Goal: Task Accomplishment & Management: Use online tool/utility

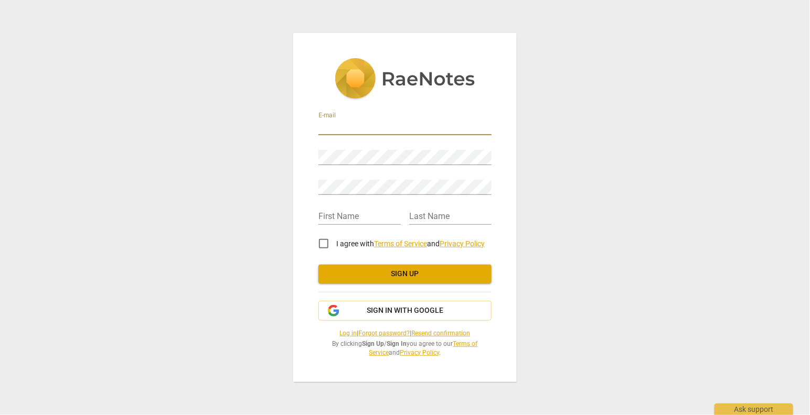
click at [342, 128] on input "email" at bounding box center [404, 127] width 173 height 15
type input "sbjenp@gmail.com"
type input "[PERSON_NAME]"
type input "Paredes"
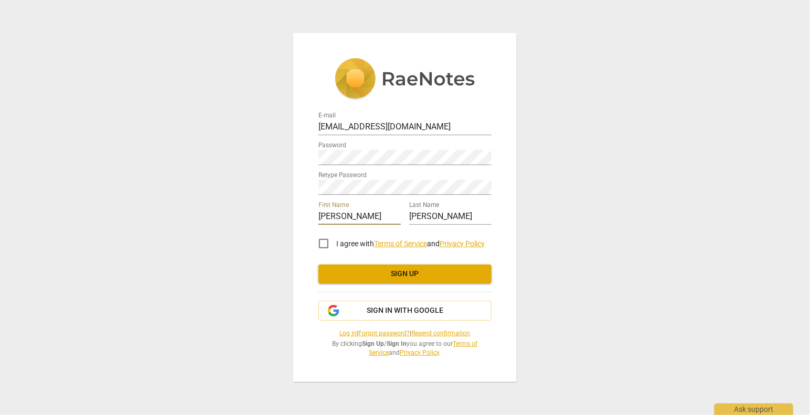
click at [485, 239] on span "I agree with Terms of Service and Privacy Policy" at bounding box center [410, 244] width 148 height 11
click at [336, 239] on input "I agree with Terms of Service and Privacy Policy" at bounding box center [323, 243] width 25 height 25
checkbox input "true"
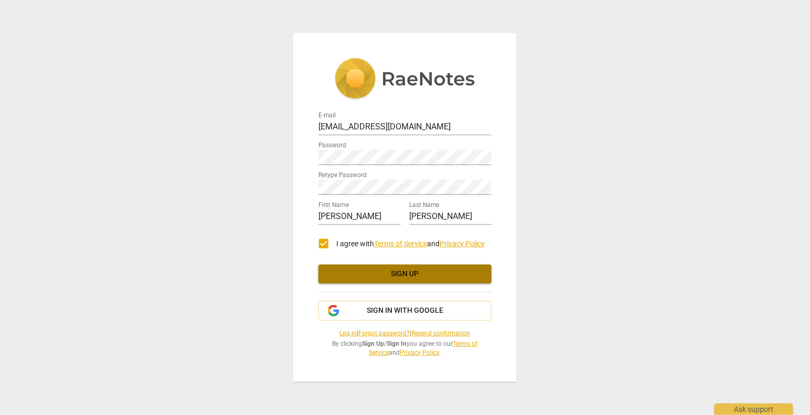
click at [413, 273] on span "Sign up" at bounding box center [405, 274] width 156 height 10
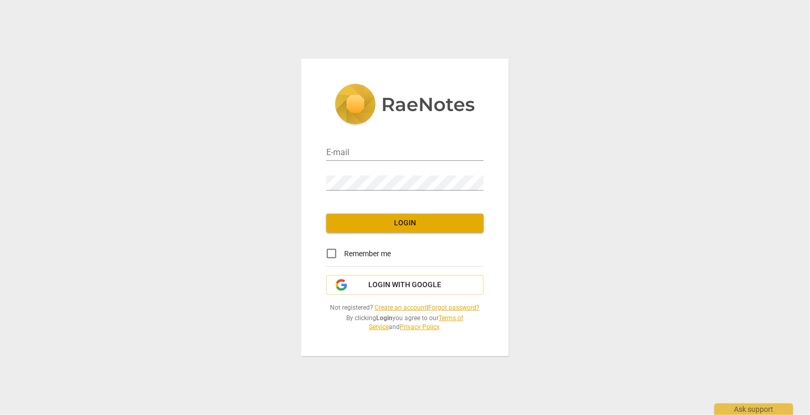
type input "[EMAIL_ADDRESS][DOMAIN_NAME]"
click at [333, 252] on input "Remember me" at bounding box center [331, 253] width 25 height 25
checkbox input "true"
click at [403, 222] on span "Login" at bounding box center [405, 223] width 141 height 10
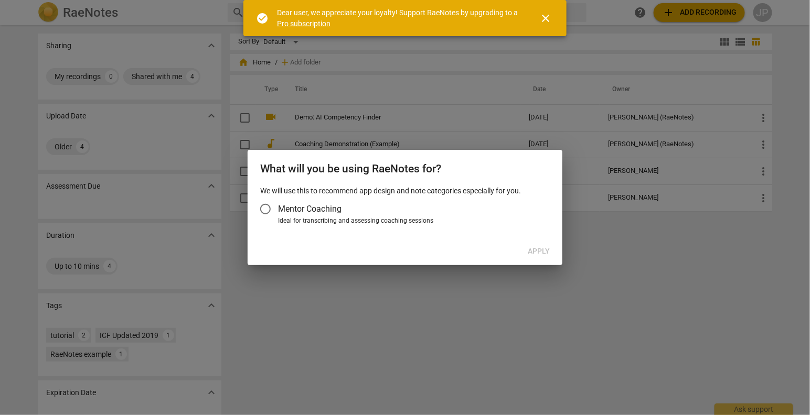
click at [267, 206] on input "Mentor Coaching" at bounding box center [265, 209] width 25 height 25
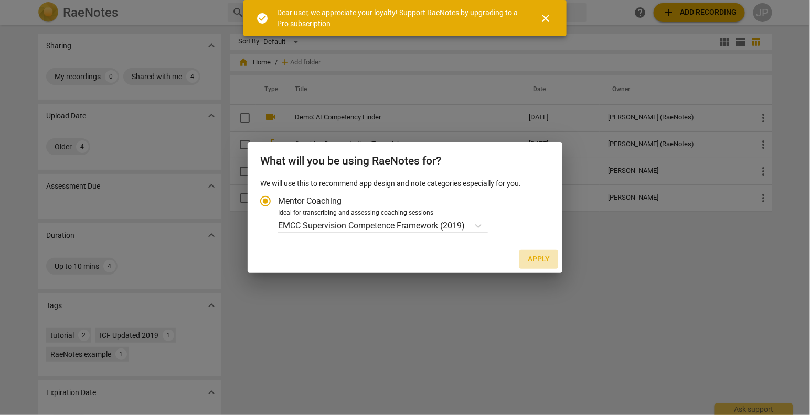
click at [535, 259] on span "Apply" at bounding box center [539, 259] width 22 height 10
radio input "false"
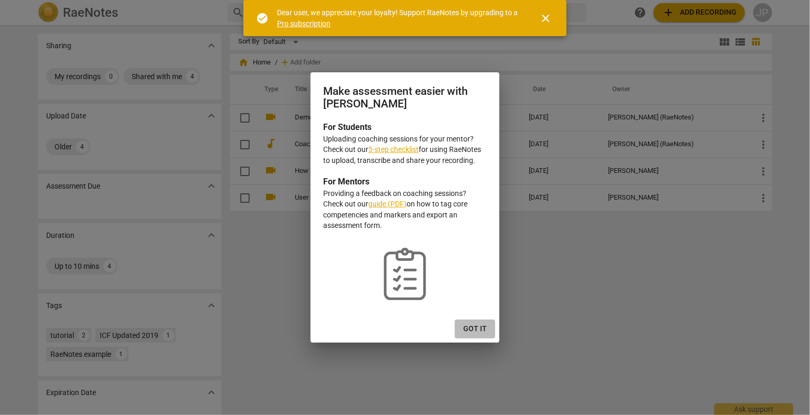
click at [474, 327] on span "Got it" at bounding box center [475, 329] width 24 height 10
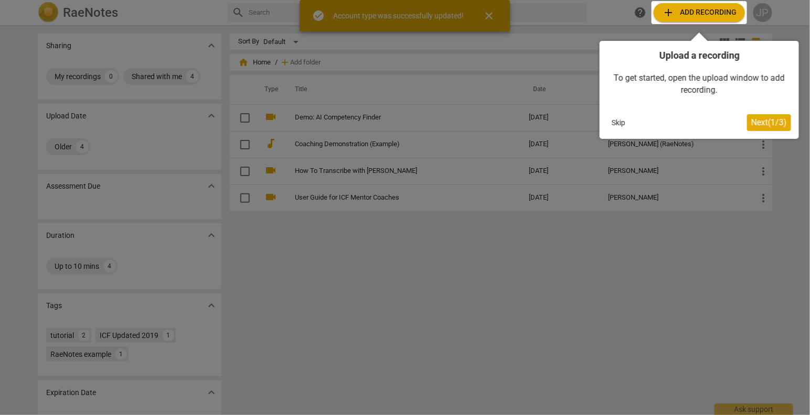
click at [698, 12] on div at bounding box center [698, 12] width 95 height 23
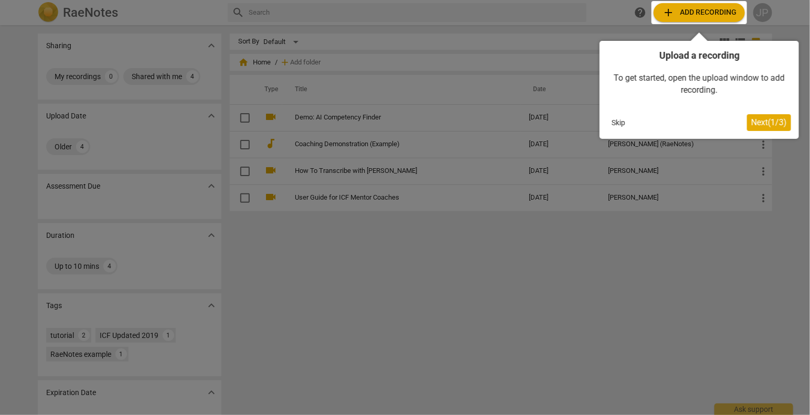
click at [698, 13] on div at bounding box center [698, 12] width 95 height 23
click at [760, 121] on span "Next ( 1 / 3 )" at bounding box center [769, 122] width 36 height 10
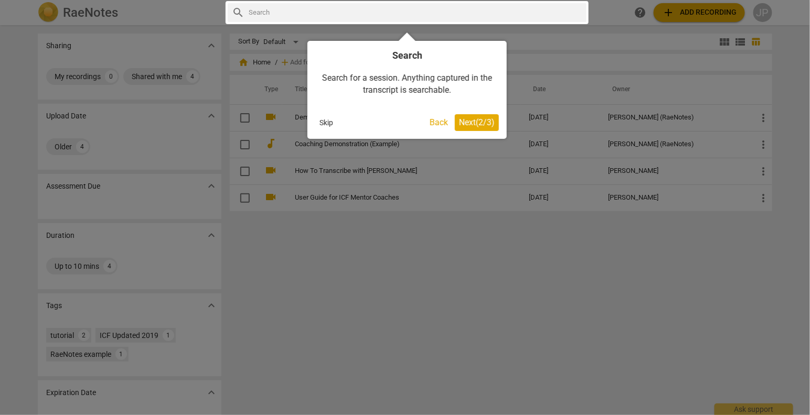
click at [472, 123] on span "Next ( 2 / 3 )" at bounding box center [477, 122] width 36 height 10
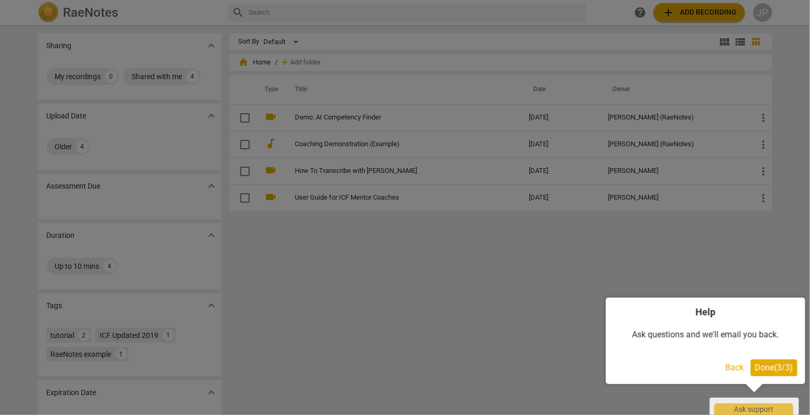
click at [771, 367] on span "Done ( 3 / 3 )" at bounding box center [774, 368] width 38 height 10
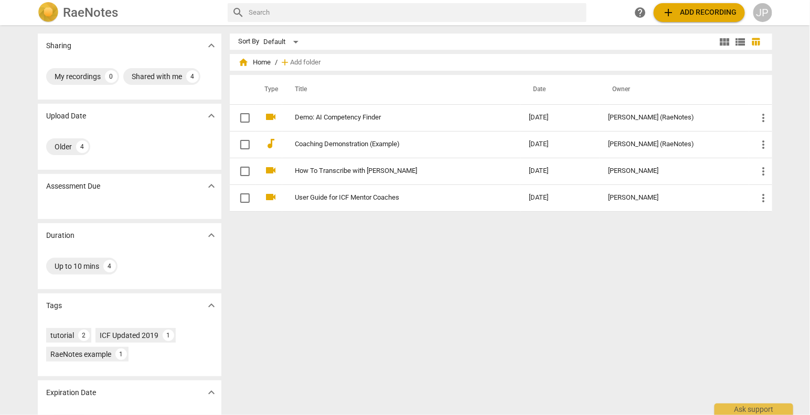
click at [698, 12] on span "add Add recording" at bounding box center [699, 12] width 74 height 13
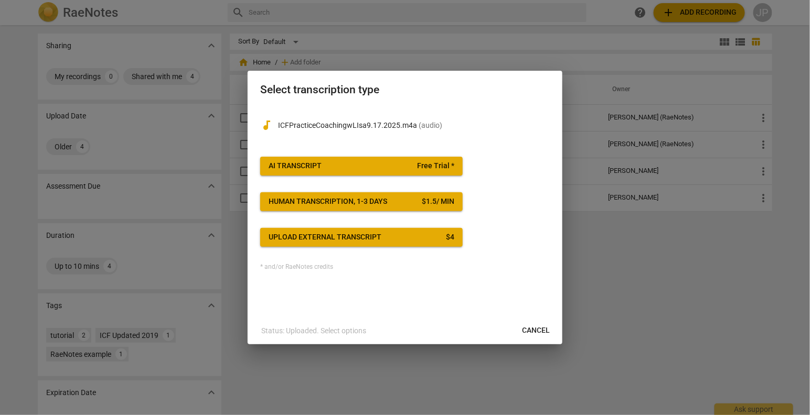
click at [382, 163] on span "AI Transcript Free Trial *" at bounding box center [362, 166] width 186 height 10
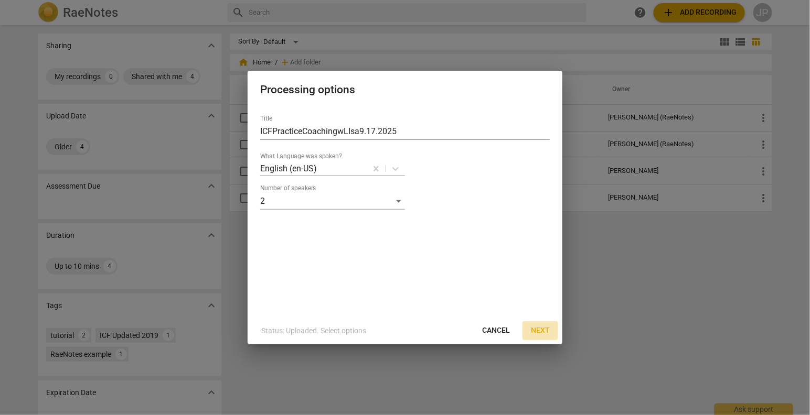
click at [538, 329] on span "Next" at bounding box center [540, 331] width 19 height 10
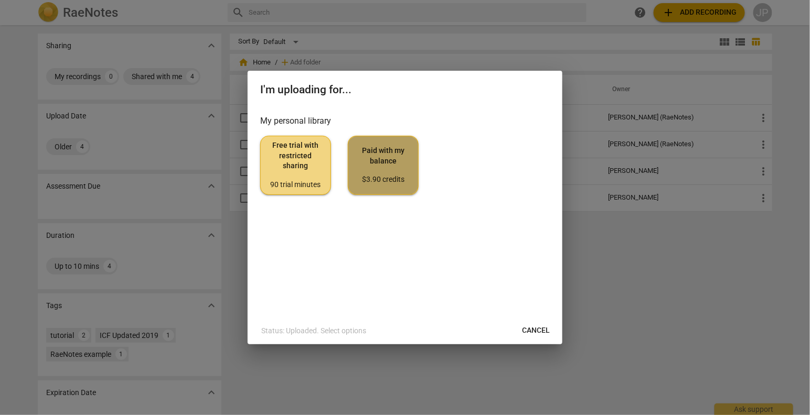
click at [382, 160] on span "Paid with my balance $3.90 credits" at bounding box center [383, 165] width 53 height 39
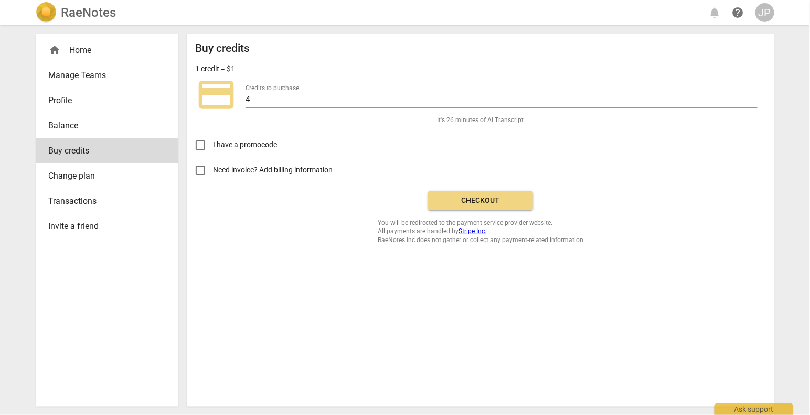
click at [481, 199] on span "Checkout" at bounding box center [480, 201] width 88 height 10
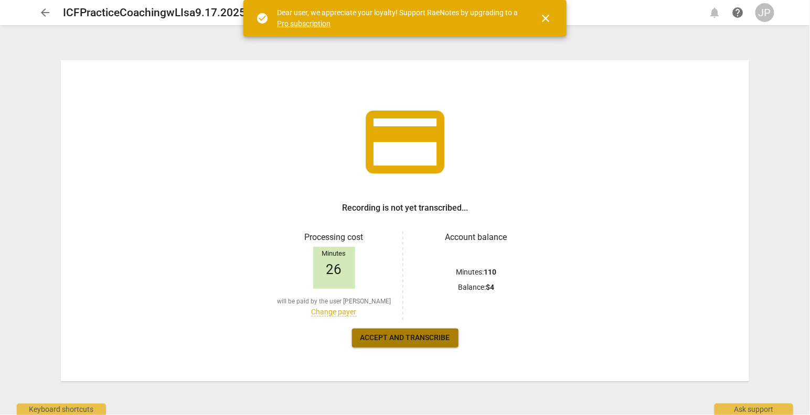
click at [403, 340] on span "Accept and transcribe" at bounding box center [405, 338] width 90 height 10
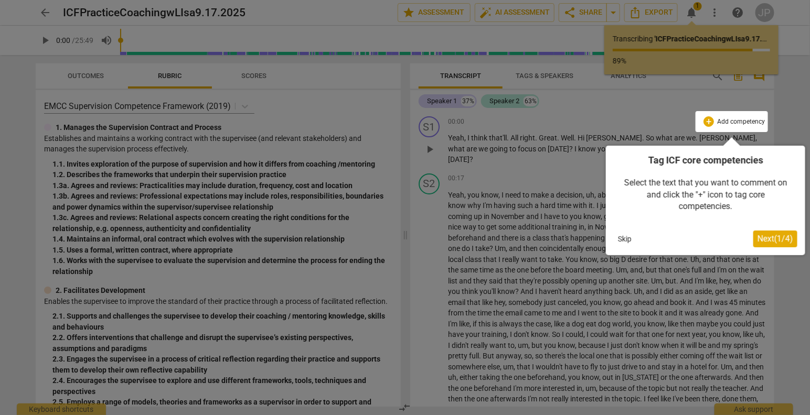
click at [781, 238] on span "Next ( 1 / 4 )" at bounding box center [775, 239] width 36 height 10
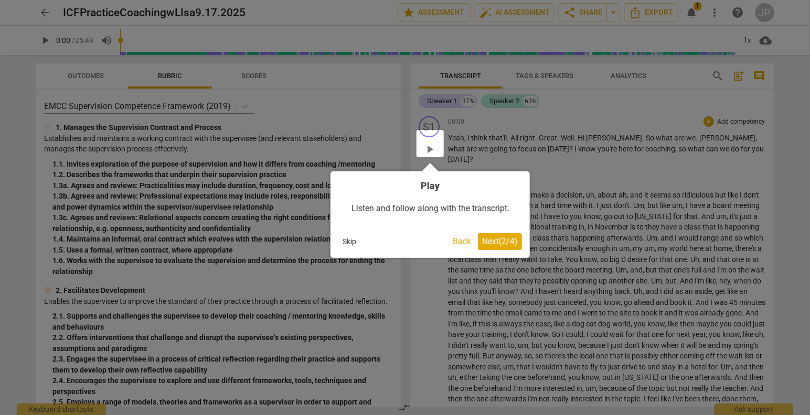
click at [507, 238] on span "Next ( 2 / 4 )" at bounding box center [500, 242] width 36 height 10
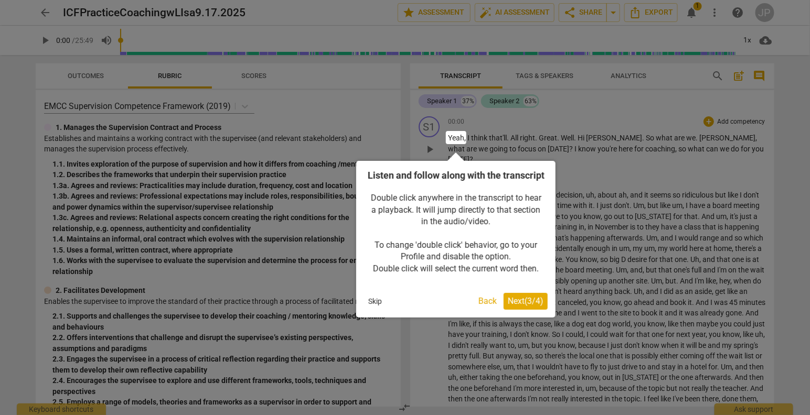
click at [527, 309] on button "Next ( 3 / 4 )" at bounding box center [525, 301] width 44 height 17
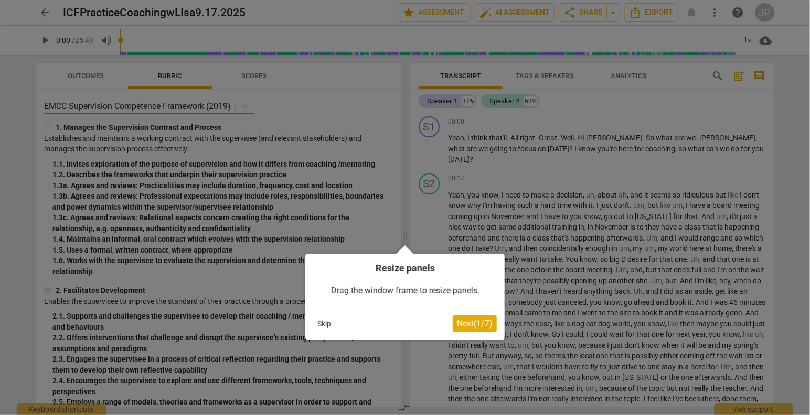
click at [479, 324] on span "Next ( 1 / 7 )" at bounding box center [475, 324] width 36 height 10
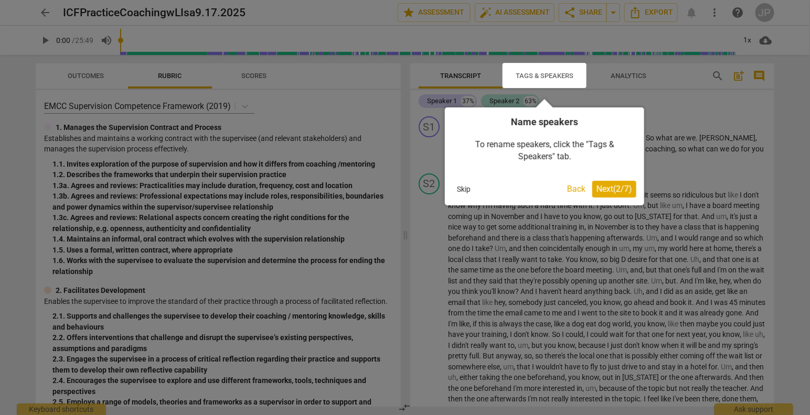
click at [611, 187] on span "Next ( 2 / 7 )" at bounding box center [614, 189] width 36 height 10
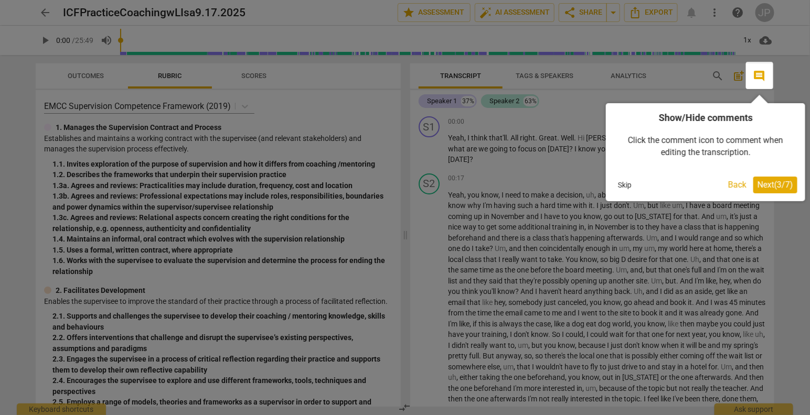
click at [788, 185] on span "Next ( 3 / 7 )" at bounding box center [775, 185] width 36 height 10
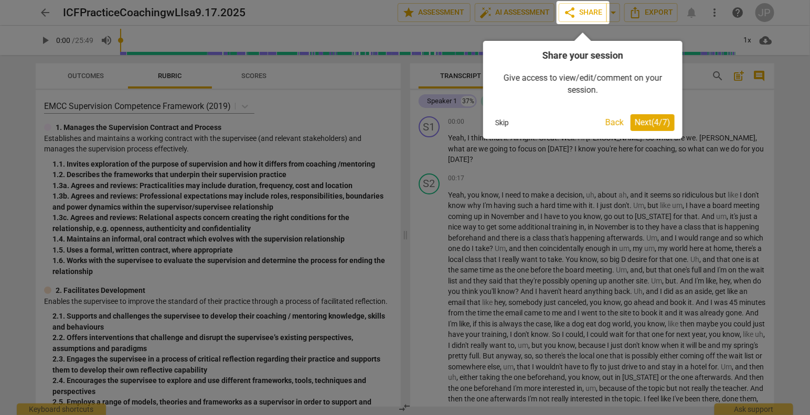
click at [650, 119] on span "Next ( 4 / 7 )" at bounding box center [653, 122] width 36 height 10
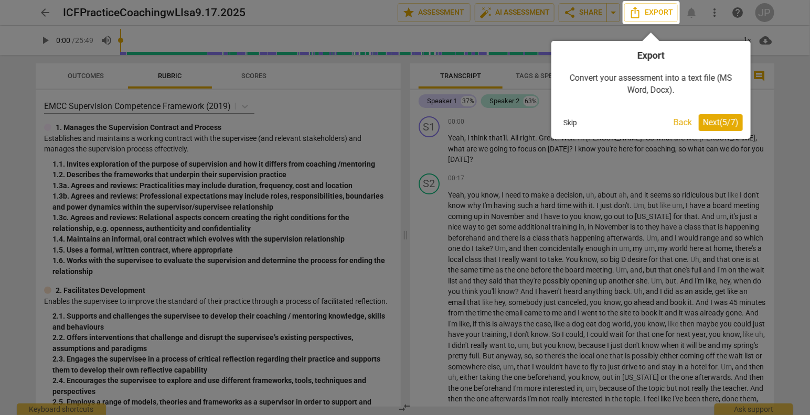
click at [712, 121] on span "Next ( 5 / 7 )" at bounding box center [721, 122] width 36 height 10
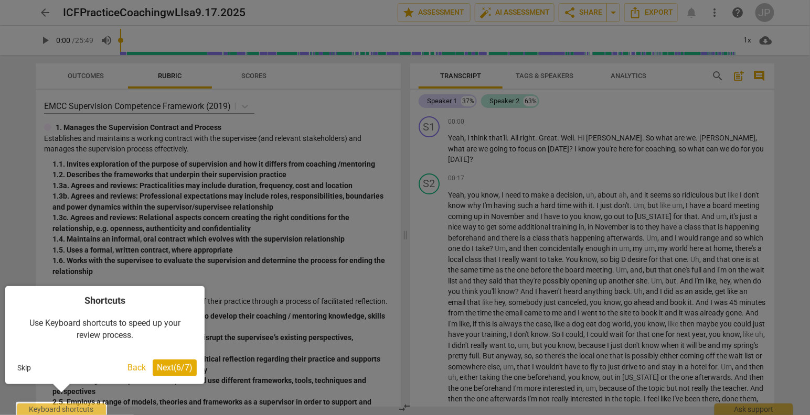
click at [179, 364] on span "Next ( 6 / 7 )" at bounding box center [175, 368] width 36 height 10
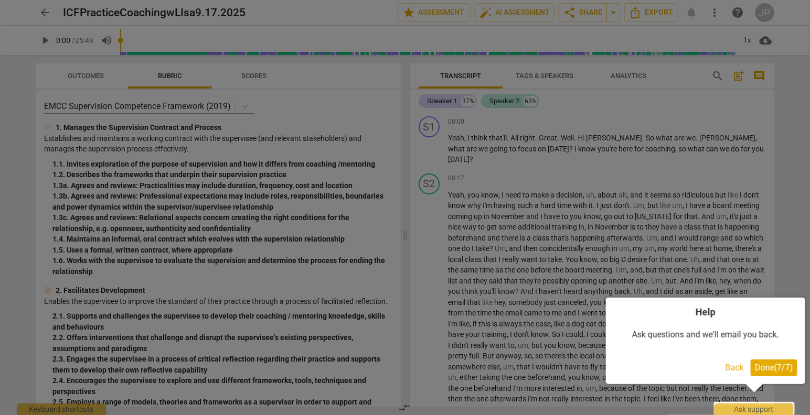
click at [777, 366] on span "Done ( 7 / 7 )" at bounding box center [774, 368] width 38 height 10
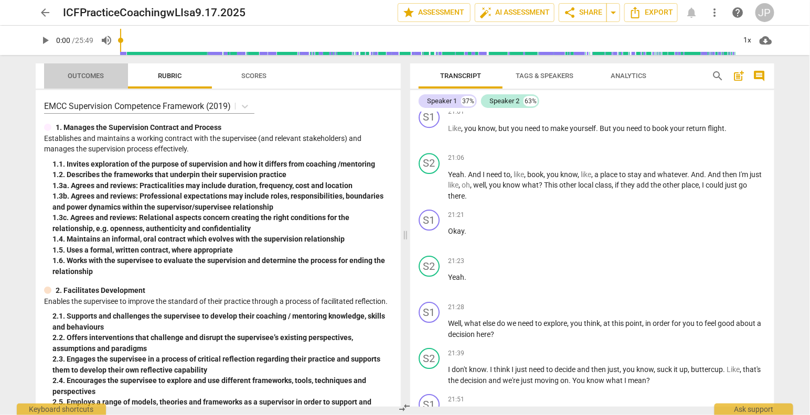
click at [77, 74] on span "Outcomes" at bounding box center [86, 76] width 36 height 8
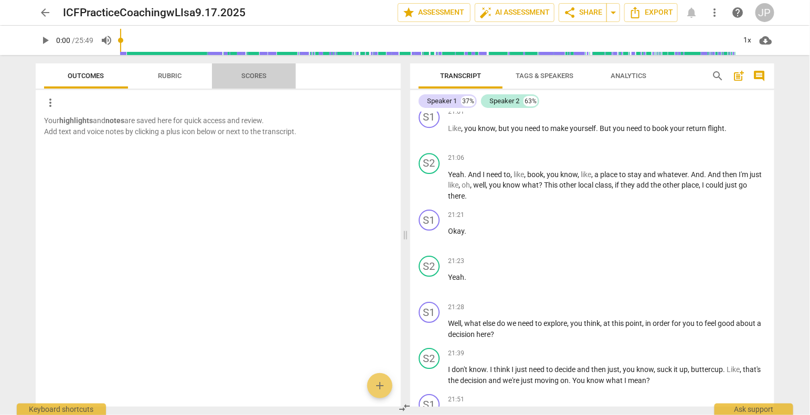
click at [249, 80] on span "Scores" at bounding box center [254, 76] width 50 height 14
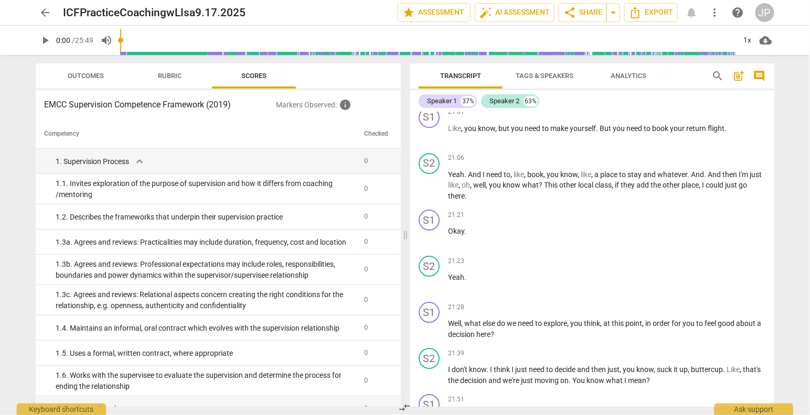
click at [249, 80] on span "Scores" at bounding box center [254, 76] width 50 height 14
click at [346, 105] on span "info" at bounding box center [345, 105] width 13 height 13
click at [345, 105] on span "info" at bounding box center [345, 105] width 13 height 13
click at [500, 15] on span "auto_fix_high AI Assessment" at bounding box center [514, 12] width 70 height 13
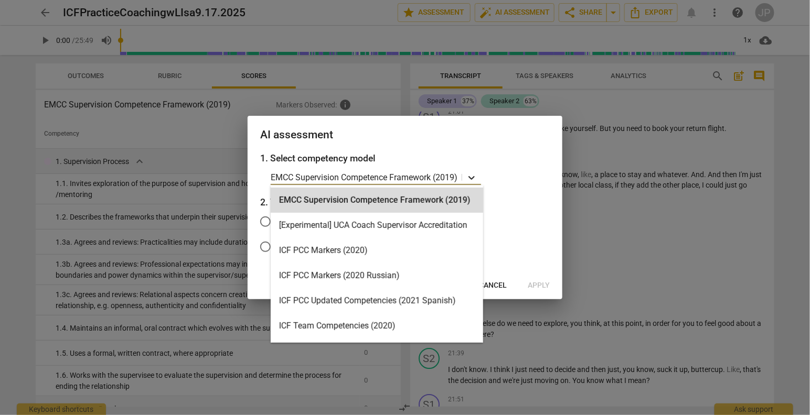
click at [472, 178] on icon at bounding box center [471, 178] width 6 height 4
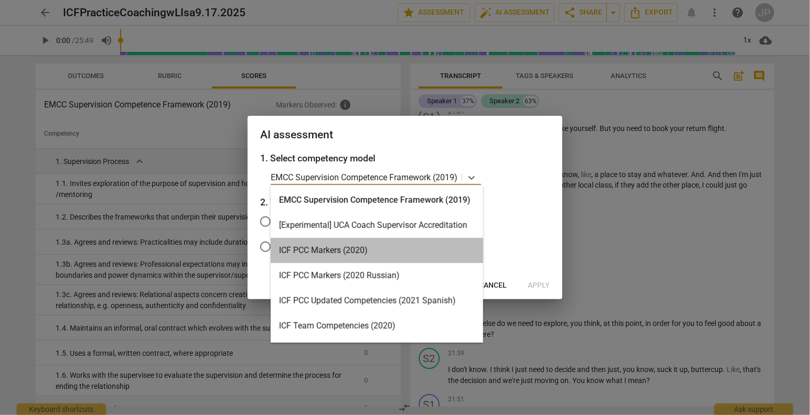
click at [446, 246] on div "ICF PCC Markers (2020)" at bounding box center [377, 250] width 212 height 25
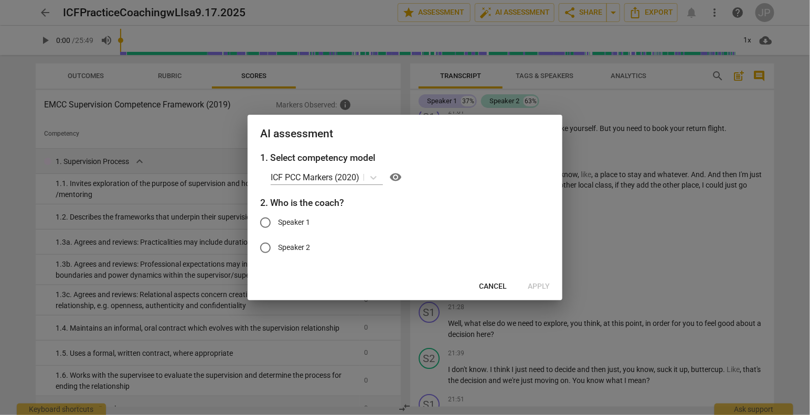
click at [614, 130] on div at bounding box center [405, 207] width 810 height 415
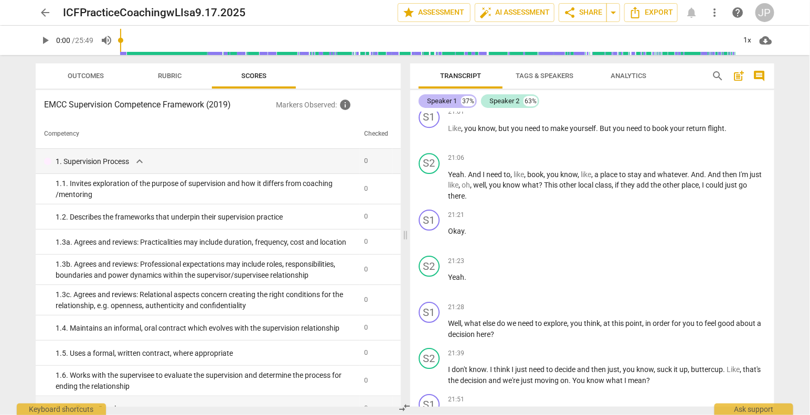
click at [457, 102] on div "Speaker 1 37%" at bounding box center [448, 101] width 58 height 14
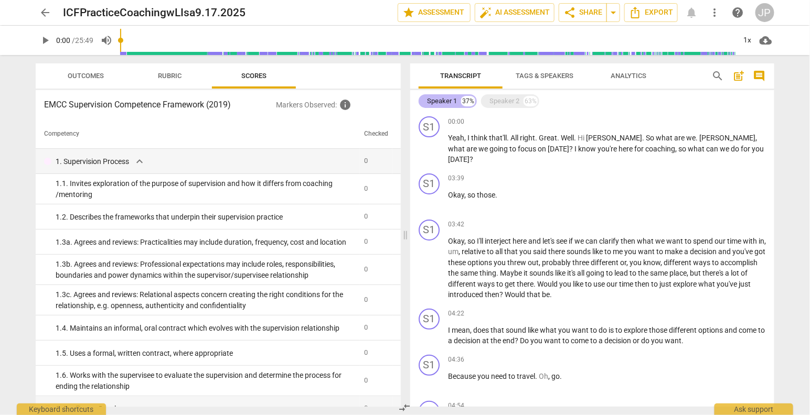
click at [446, 99] on div "Speaker 1" at bounding box center [442, 101] width 30 height 10
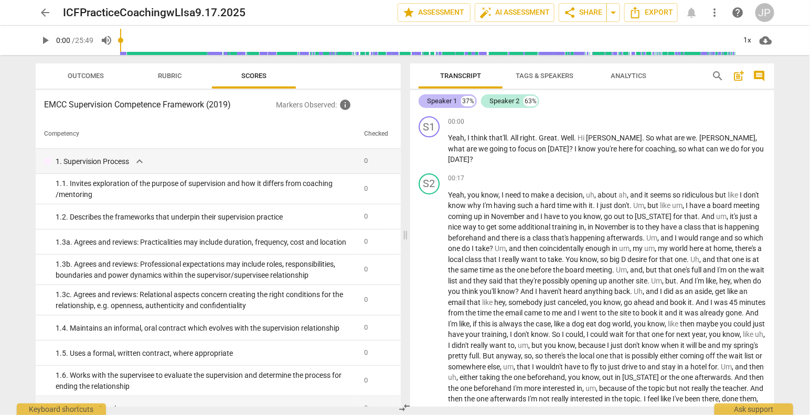
click at [434, 104] on div "Speaker 1" at bounding box center [442, 101] width 30 height 10
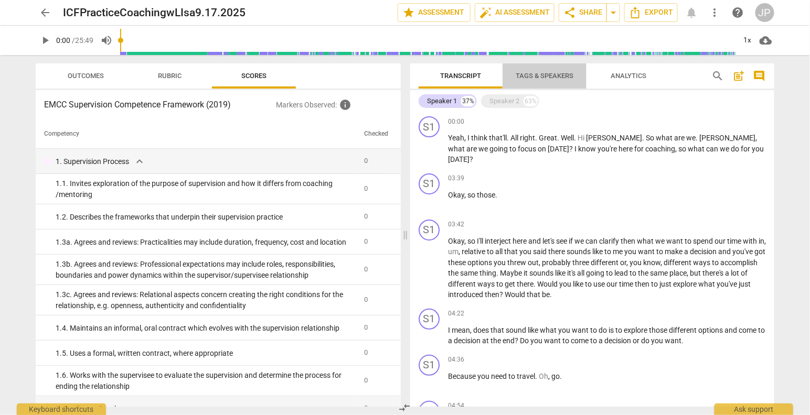
click at [547, 73] on span "Tags & Speakers" at bounding box center [545, 76] width 58 height 8
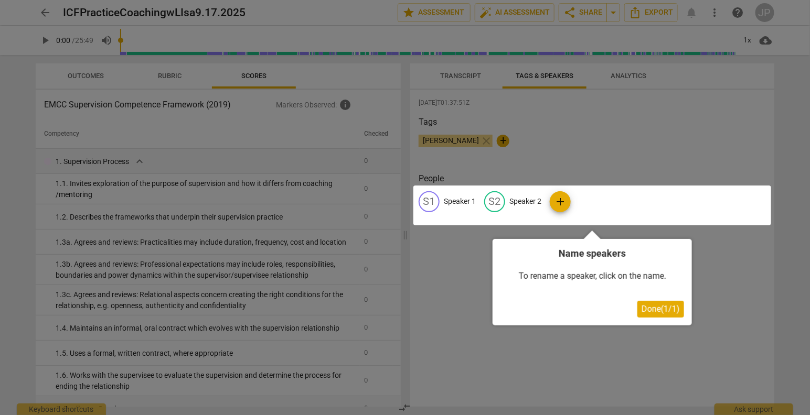
click at [469, 202] on div at bounding box center [592, 206] width 358 height 40
click at [450, 200] on div at bounding box center [592, 206] width 358 height 40
click at [430, 199] on div at bounding box center [592, 206] width 358 height 40
click at [499, 138] on div at bounding box center [405, 207] width 810 height 415
click at [453, 143] on div at bounding box center [405, 207] width 810 height 415
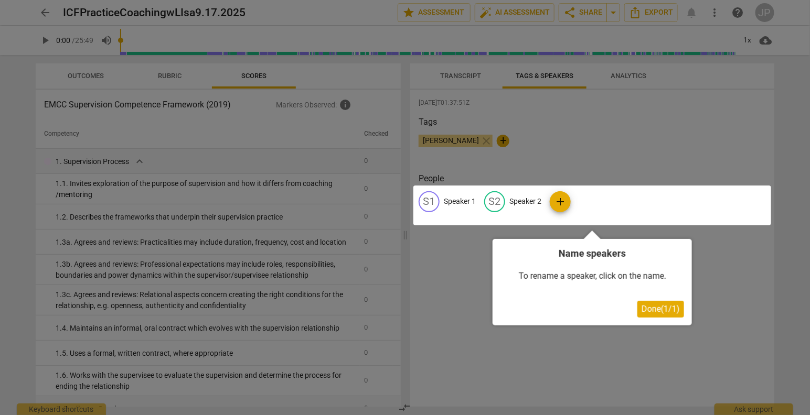
click at [560, 202] on div at bounding box center [592, 206] width 358 height 40
click at [560, 201] on div at bounding box center [592, 206] width 358 height 40
click at [657, 313] on span "Done ( 1 / 1 )" at bounding box center [660, 309] width 38 height 10
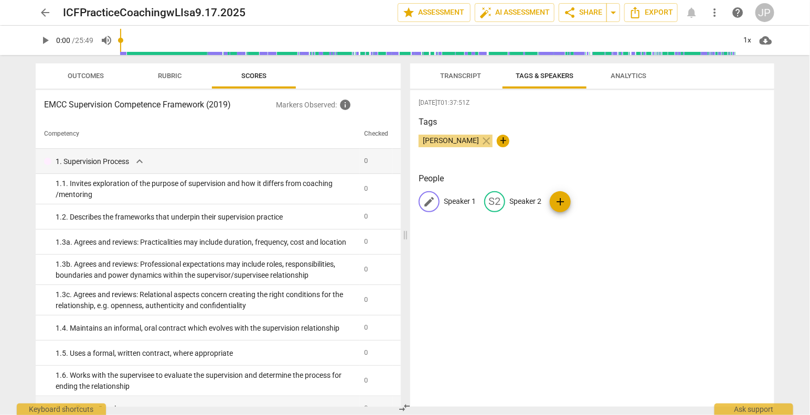
click at [455, 200] on p "Speaker 1" at bounding box center [460, 201] width 32 height 11
type input "[PERSON_NAME]"
click at [594, 203] on p "Speaker 2" at bounding box center [593, 201] width 32 height 11
type input "L"
type input "c"
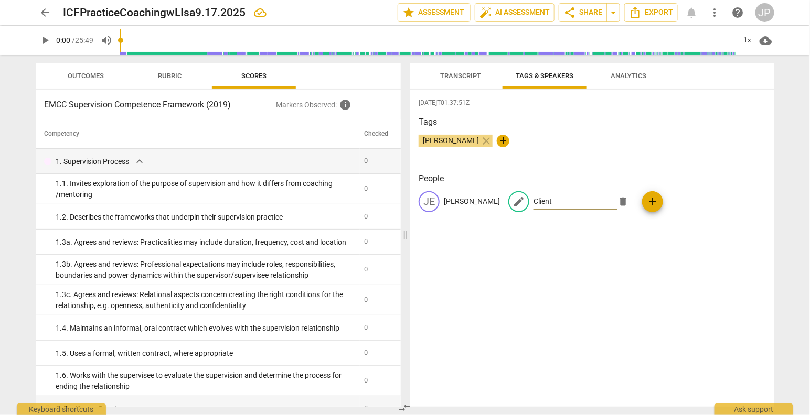
type input "Client"
click at [454, 201] on p "[PERSON_NAME]" at bounding box center [472, 201] width 56 height 11
type input "Coach"
click at [574, 281] on div "[DATE]T01:37:51Z Tags [PERSON_NAME] close + People edit Coach delete CL Client …" at bounding box center [592, 248] width 364 height 317
click at [538, 82] on span "Tags & Speakers" at bounding box center [544, 76] width 83 height 14
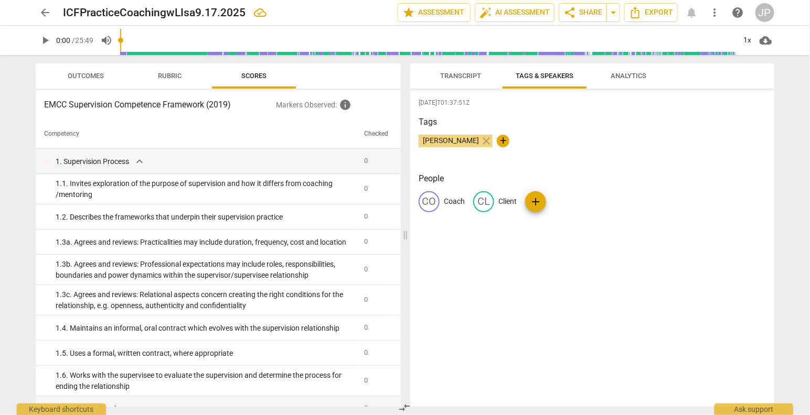
click at [540, 77] on span "Tags & Speakers" at bounding box center [545, 76] width 58 height 8
click at [473, 76] on span "Transcript" at bounding box center [460, 76] width 41 height 8
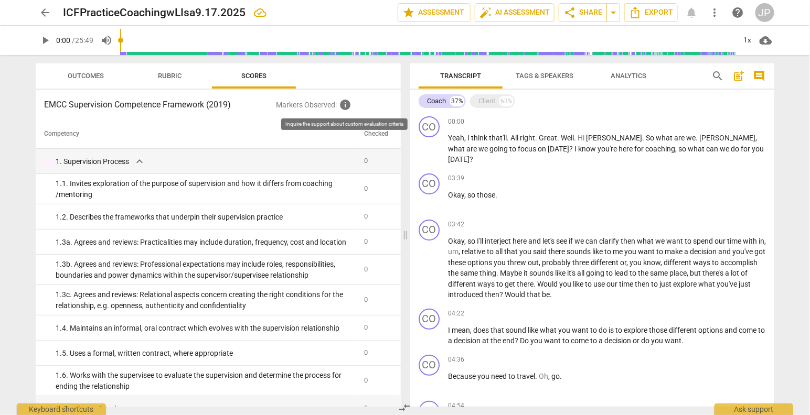
click at [346, 105] on span "info" at bounding box center [345, 105] width 13 height 13
click at [345, 106] on span "info" at bounding box center [345, 105] width 13 height 13
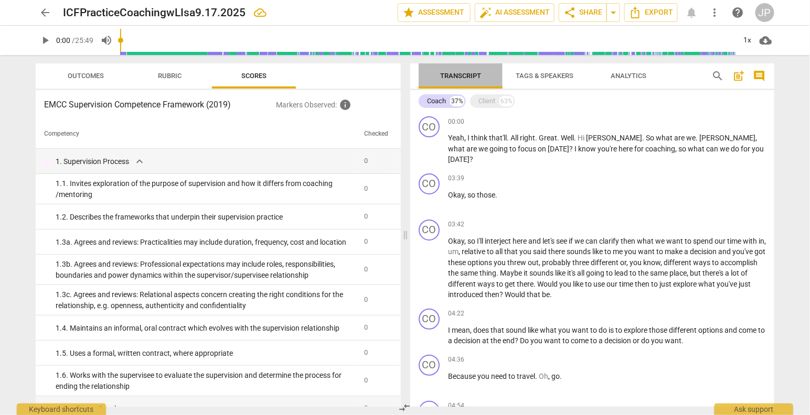
click at [473, 81] on span "Transcript" at bounding box center [460, 76] width 66 height 14
click at [211, 108] on h3 "EMCC Supervision Competence Framework (2019)" at bounding box center [160, 105] width 232 height 13
click at [210, 108] on h3 "EMCC Supervision Competence Framework (2019)" at bounding box center [160, 105] width 232 height 13
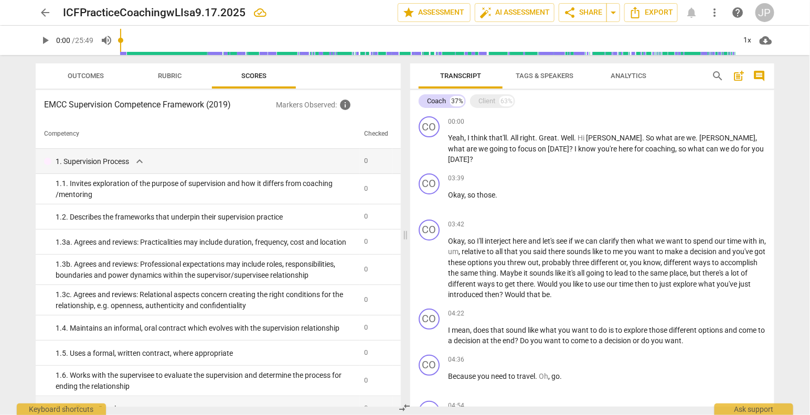
click at [192, 108] on h3 "EMCC Supervision Competence Framework (2019)" at bounding box center [160, 105] width 232 height 13
click at [92, 77] on span "Outcomes" at bounding box center [86, 76] width 36 height 8
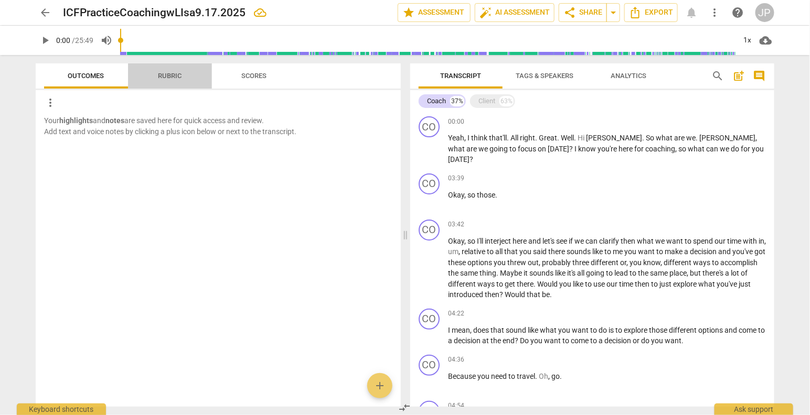
click at [173, 76] on span "Rubric" at bounding box center [170, 76] width 24 height 8
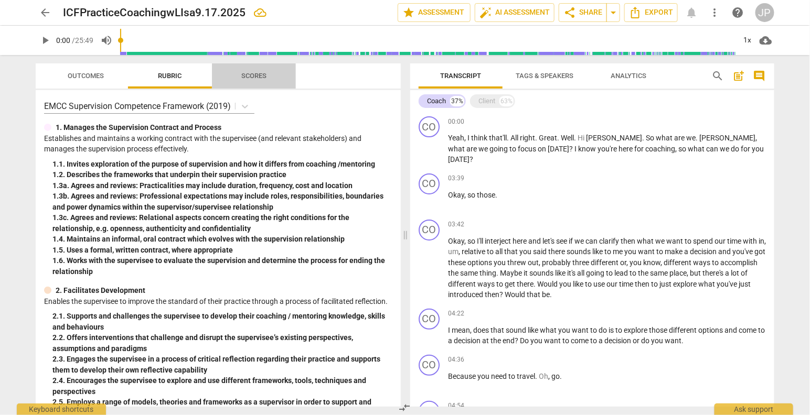
click at [246, 76] on span "Scores" at bounding box center [253, 76] width 25 height 8
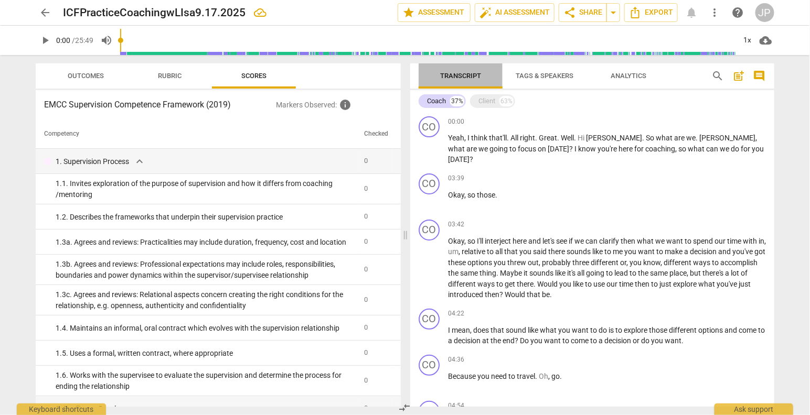
click at [464, 71] on span "Transcript" at bounding box center [460, 76] width 66 height 14
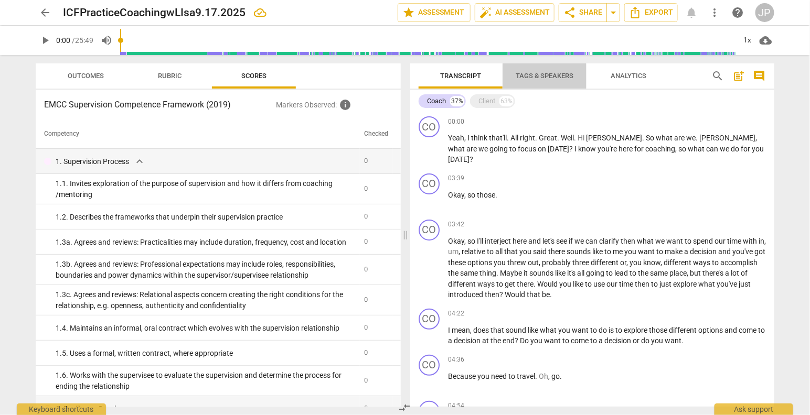
click at [561, 77] on span "Tags & Speakers" at bounding box center [545, 76] width 58 height 8
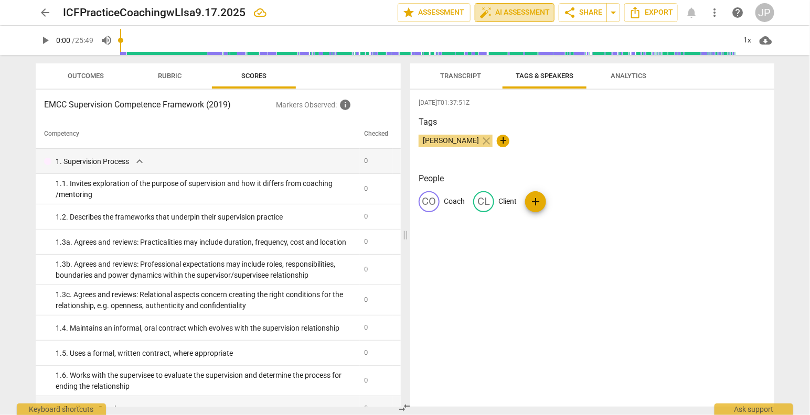
click at [547, 9] on span "auto_fix_high AI Assessment" at bounding box center [514, 12] width 70 height 13
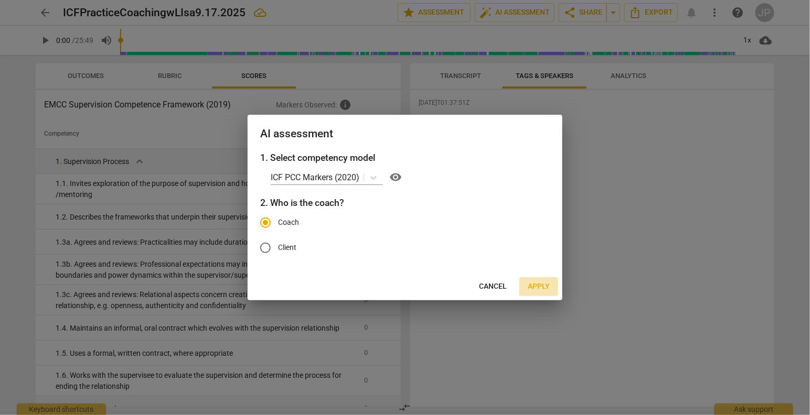
click at [540, 285] on span "Apply" at bounding box center [539, 287] width 22 height 10
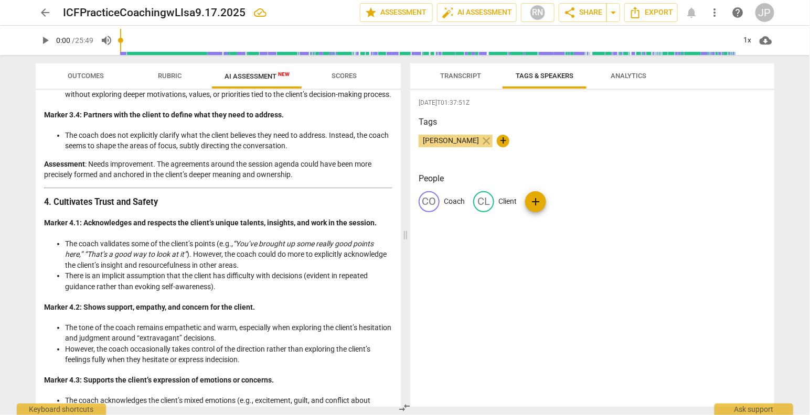
scroll to position [799, 0]
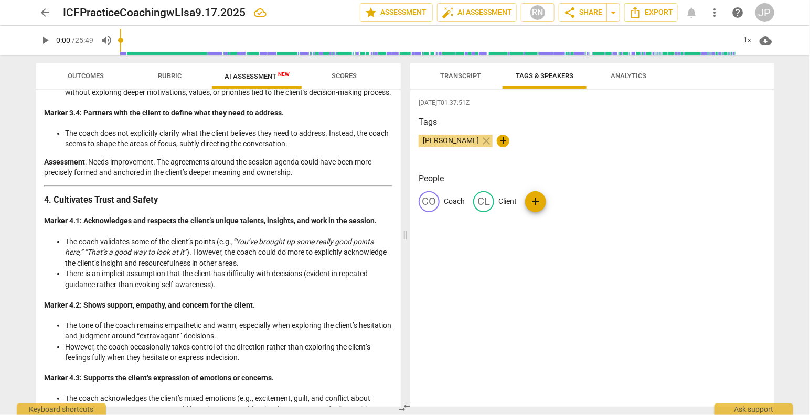
click at [188, 222] on div "ICF PCC Markers Assessment: Detailed Analysis of the Coach’s Approach Overview …" at bounding box center [218, 249] width 348 height 1863
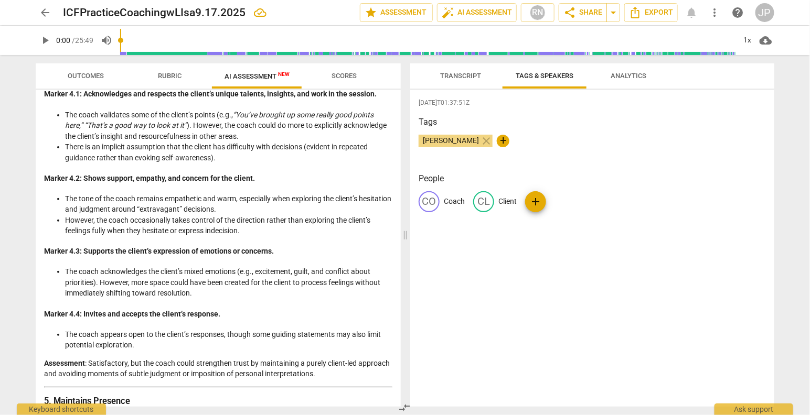
scroll to position [928, 0]
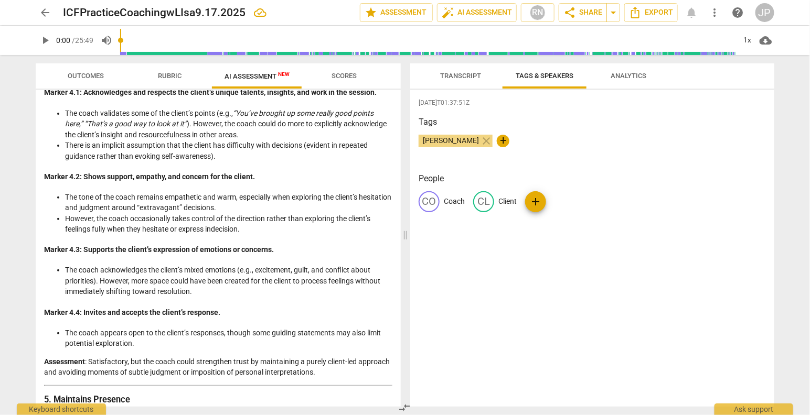
click at [188, 213] on li "The tone of the coach remains empathetic and warm, especially when exploring th…" at bounding box center [228, 203] width 327 height 22
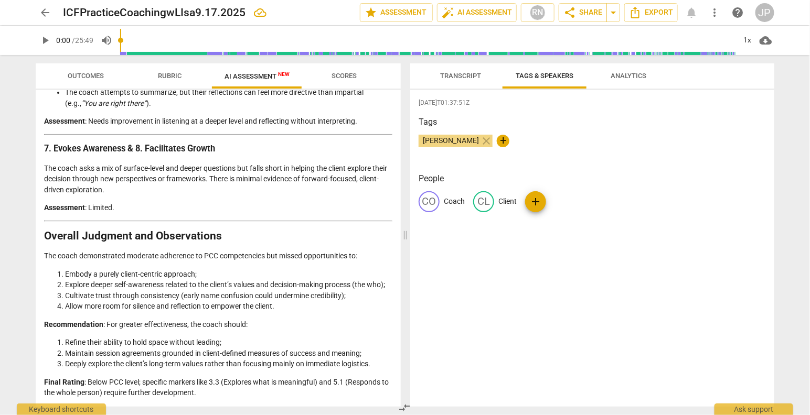
scroll to position [1591, 0]
click at [349, 392] on p "Final Rating : Below PCC level; specific markers like 3.3 (Explores what is mea…" at bounding box center [218, 388] width 348 height 22
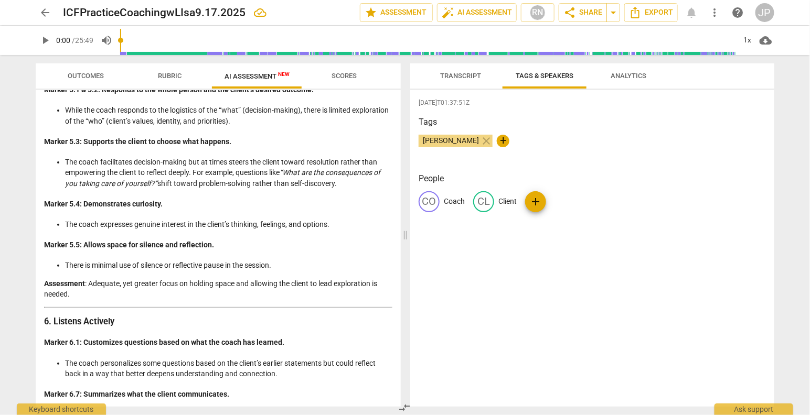
scroll to position [1236, 0]
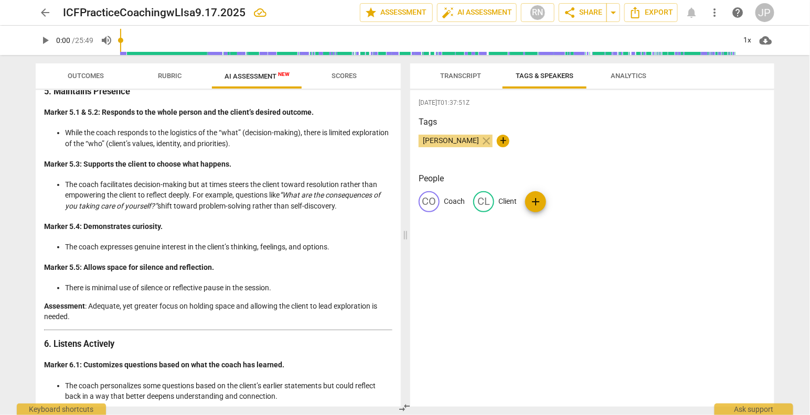
click at [472, 75] on span "Transcript" at bounding box center [460, 76] width 41 height 8
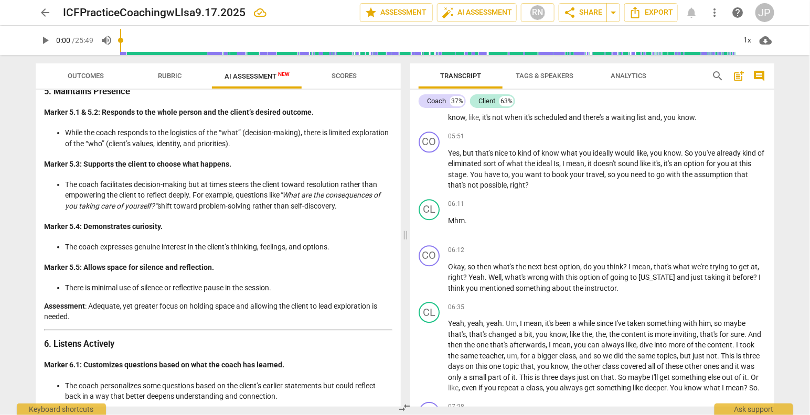
scroll to position [1061, 0]
click at [574, 195] on div "CL play_arrow pause 06:11 + Add competency keyboard_arrow_right Mhm ." at bounding box center [592, 217] width 364 height 46
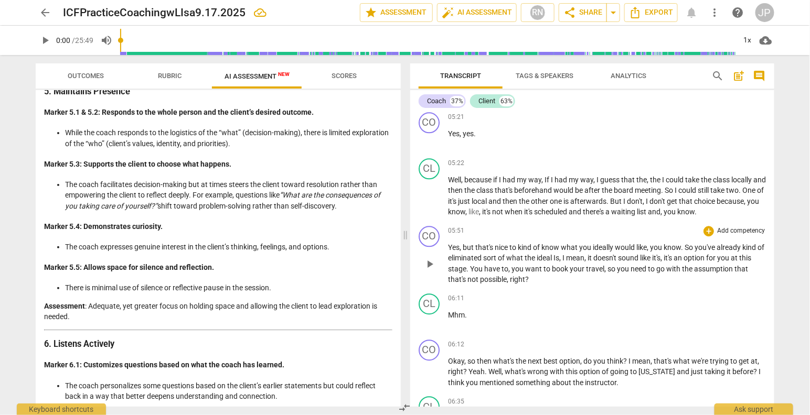
scroll to position [964, 0]
click at [709, 164] on div "+" at bounding box center [708, 164] width 10 height 10
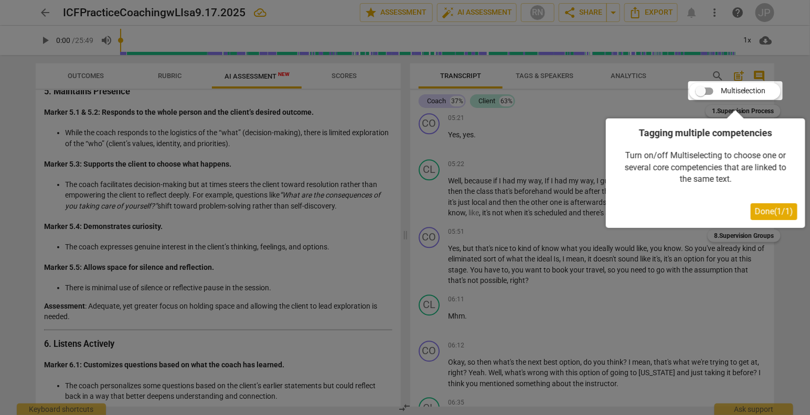
click at [726, 91] on div at bounding box center [735, 90] width 94 height 19
click at [764, 213] on span "Done ( 1 / 1 )" at bounding box center [774, 212] width 38 height 10
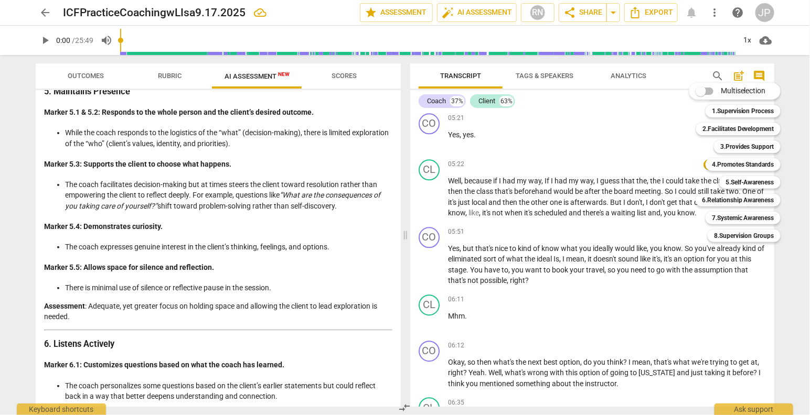
click at [704, 89] on input "Multiselection" at bounding box center [700, 91] width 25 height 25
checkbox input "true"
click at [623, 205] on div at bounding box center [405, 207] width 810 height 415
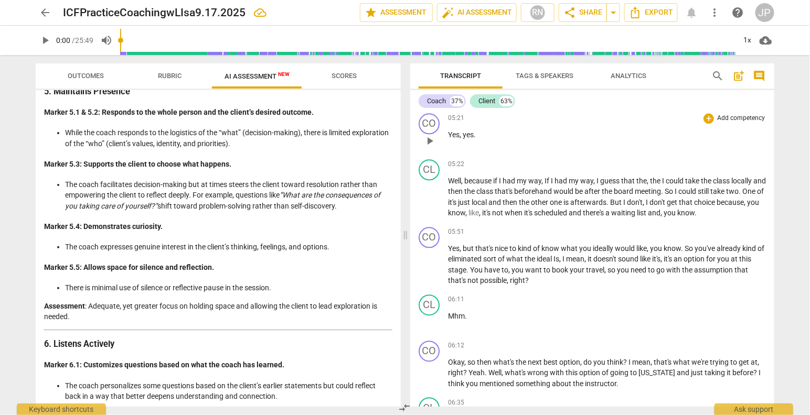
click at [638, 147] on div "05:21 + Add competency keyboard_arrow_right Yes , yes ." at bounding box center [607, 132] width 318 height 38
click at [704, 117] on div "+" at bounding box center [708, 118] width 10 height 10
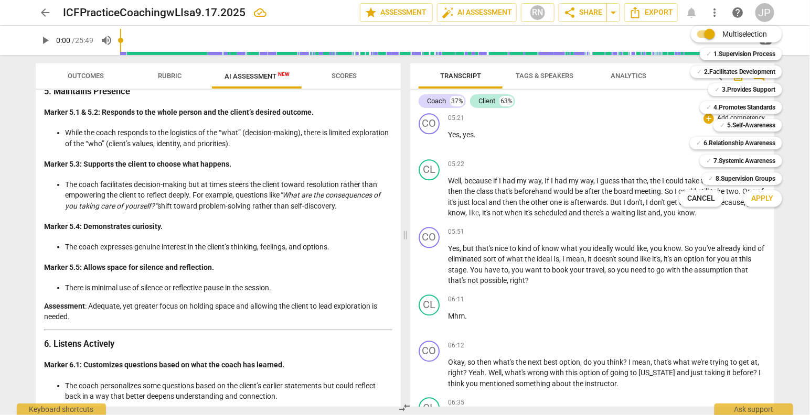
click at [639, 127] on div at bounding box center [405, 207] width 810 height 415
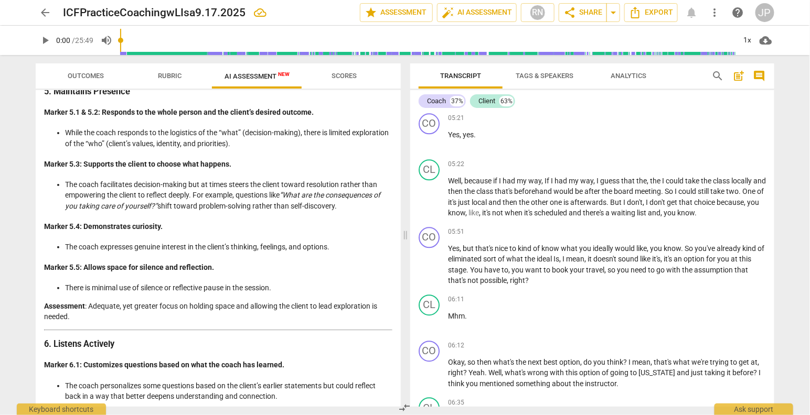
click at [104, 76] on span "Outcomes" at bounding box center [86, 76] width 61 height 14
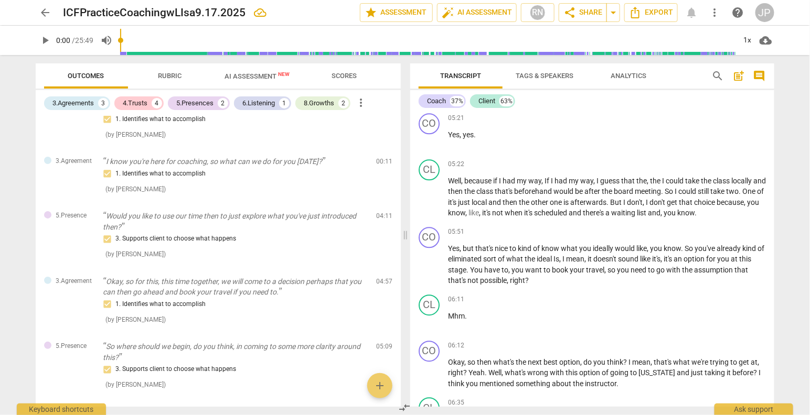
scroll to position [0, 0]
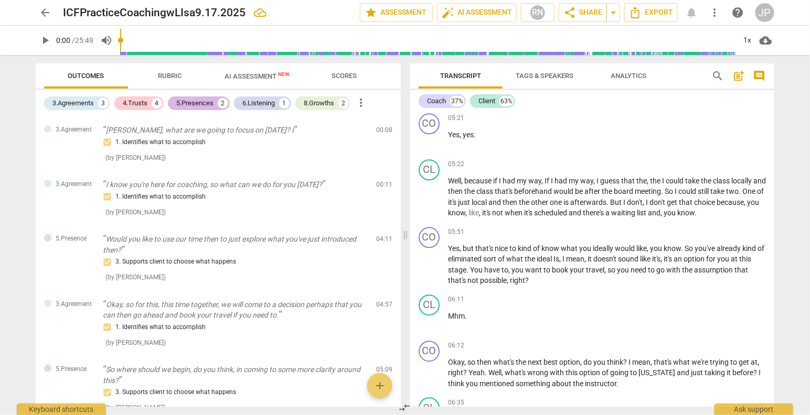
click at [201, 102] on div "5.Presences" at bounding box center [194, 103] width 37 height 10
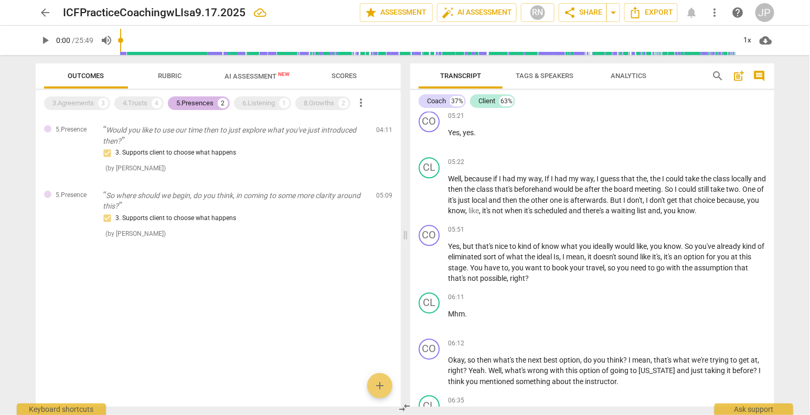
scroll to position [962, 0]
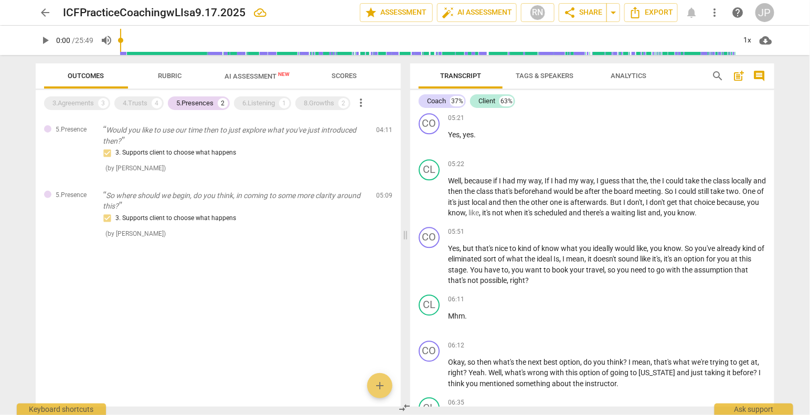
click at [174, 76] on span "Rubric" at bounding box center [170, 76] width 24 height 8
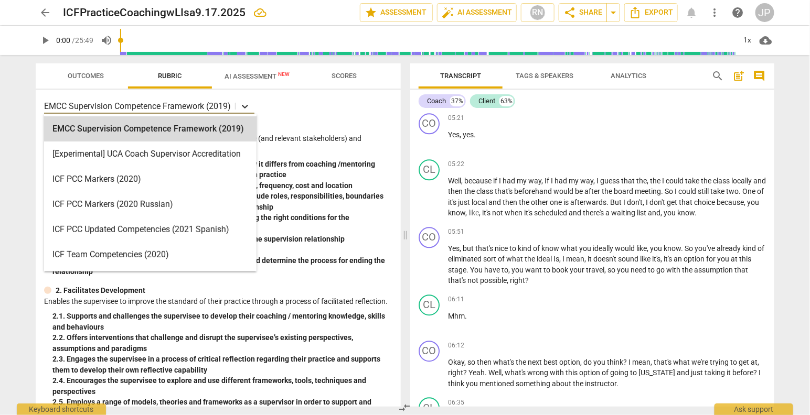
click at [246, 107] on icon at bounding box center [245, 107] width 6 height 4
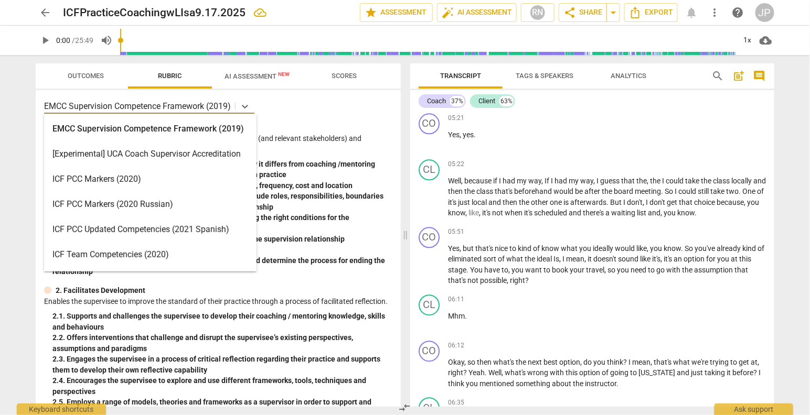
click at [218, 180] on div "ICF PCC Markers (2020)" at bounding box center [150, 179] width 212 height 25
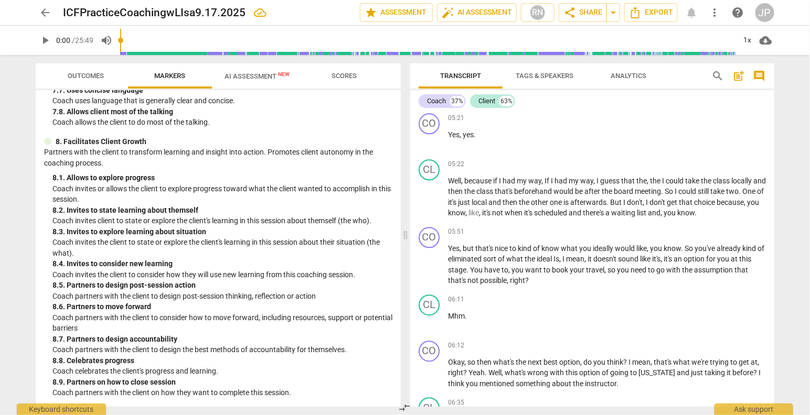
scroll to position [1107, 0]
click at [583, 235] on div "05:51 + Add competency keyboard_arrow_right Yes , but that's nice to kind of kn…" at bounding box center [607, 256] width 318 height 59
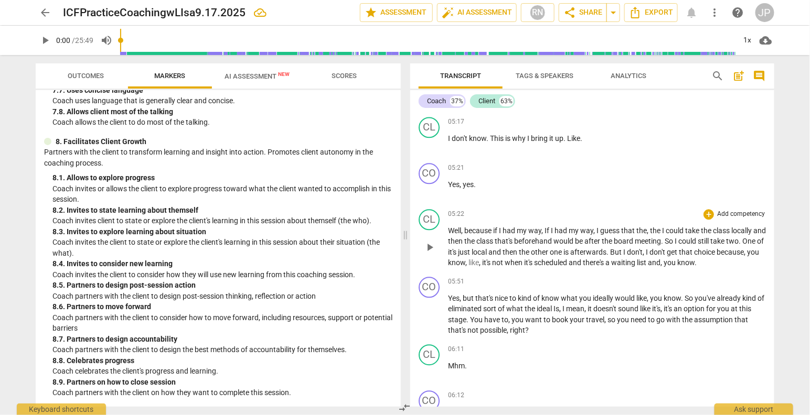
scroll to position [916, 0]
click at [625, 76] on span "Analytics" at bounding box center [628, 76] width 36 height 8
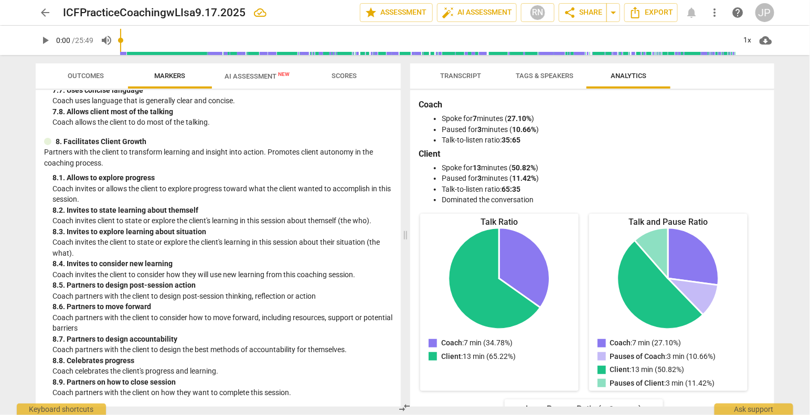
click at [541, 227] on div "Talk Ratio" at bounding box center [499, 222] width 158 height 12
click at [629, 293] on icon "Client: 13 min (50.82%)" at bounding box center [660, 285] width 86 height 89
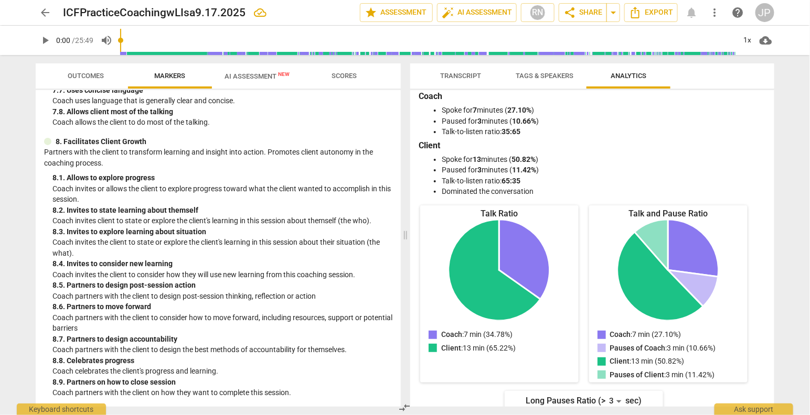
scroll to position [0, 0]
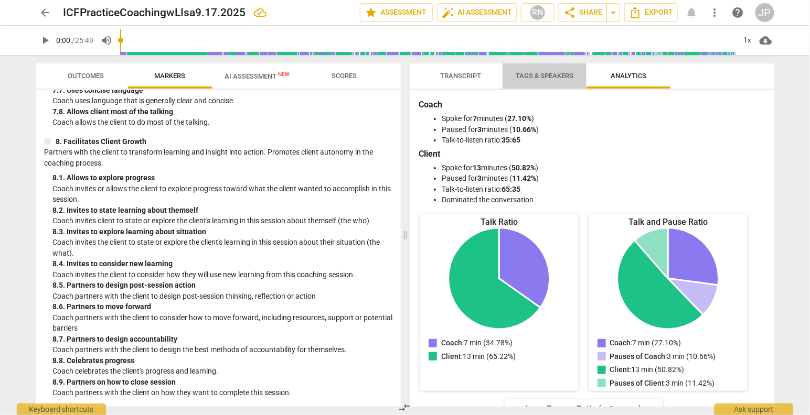
click at [546, 73] on span "Tags & Speakers" at bounding box center [545, 76] width 58 height 8
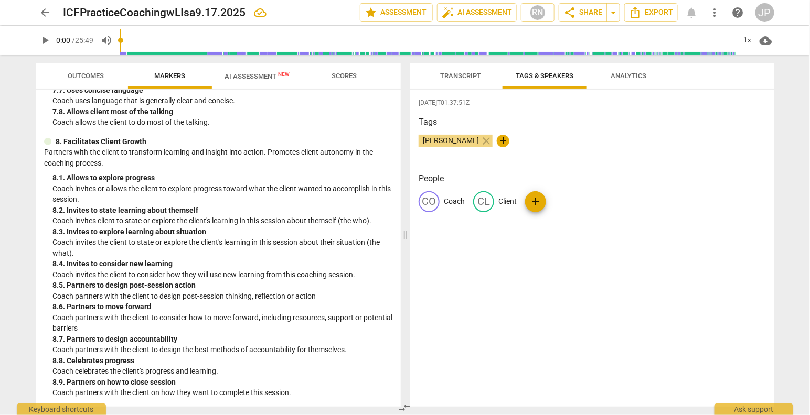
click at [525, 79] on span "Tags & Speakers" at bounding box center [545, 76] width 58 height 8
click at [467, 77] on span "Transcript" at bounding box center [460, 76] width 41 height 8
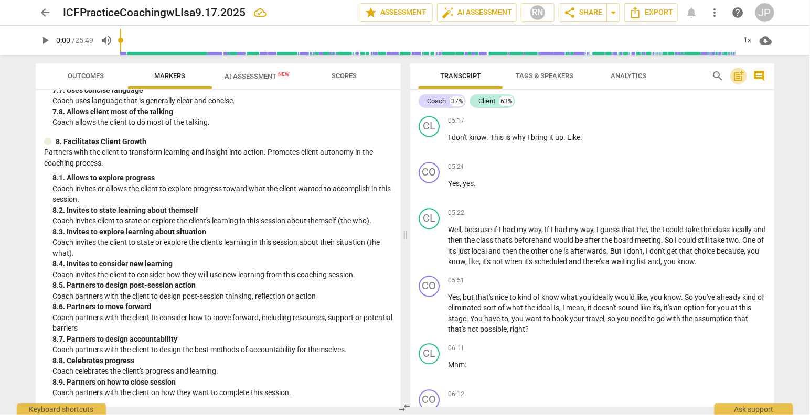
click at [741, 76] on span "post_add" at bounding box center [738, 76] width 13 height 13
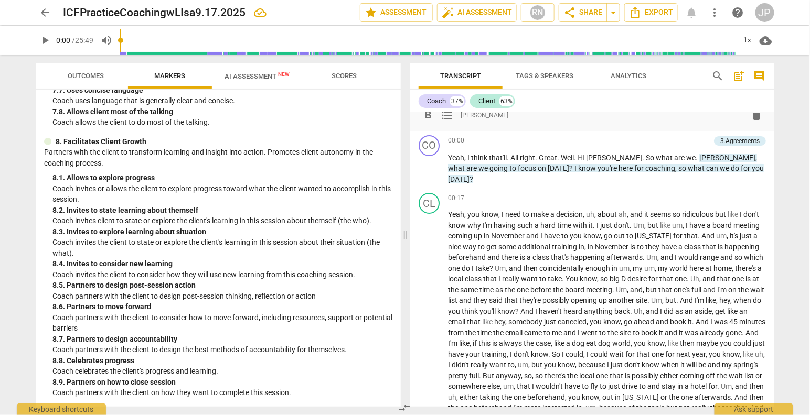
scroll to position [24, 0]
click at [762, 74] on span "comment" at bounding box center [759, 76] width 13 height 13
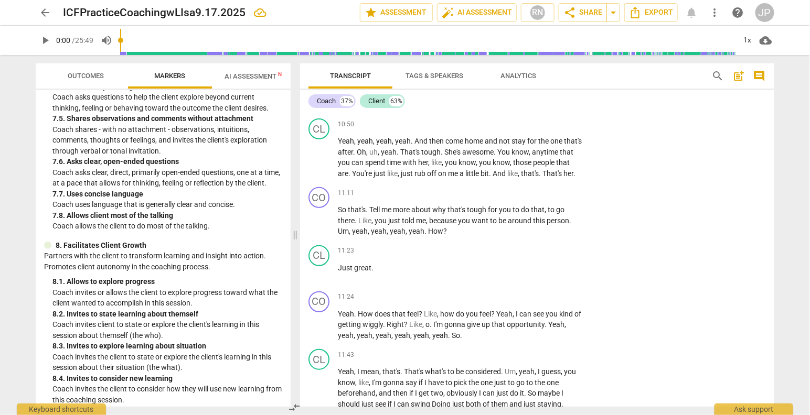
scroll to position [1154, 0]
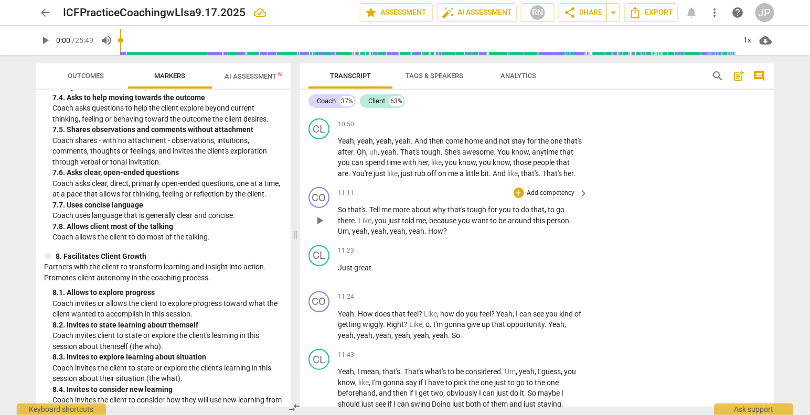
click at [620, 222] on div "CO play_arrow pause 11:11 + Add competency keyboard_arrow_right So that's . Tel…" at bounding box center [537, 212] width 474 height 58
